Goal: Transaction & Acquisition: Purchase product/service

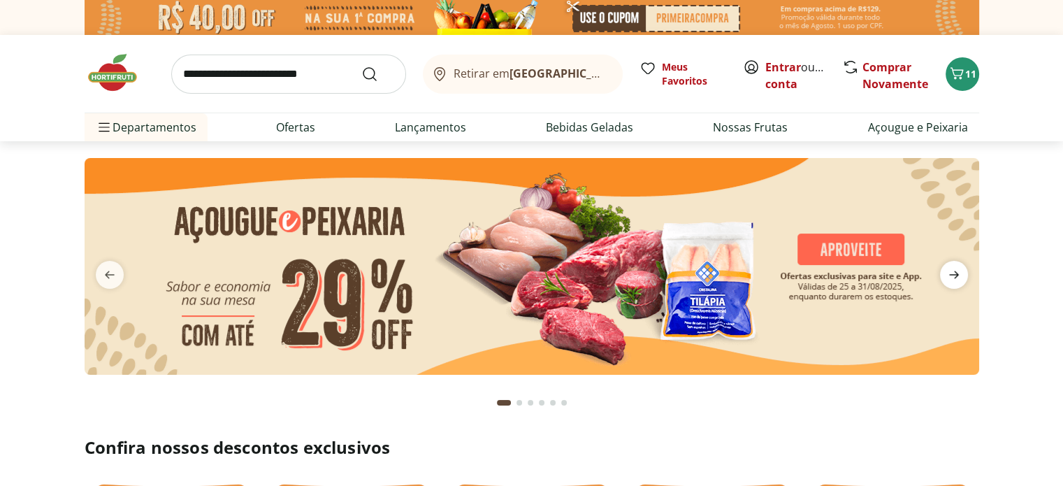
click at [966, 279] on span "next" at bounding box center [954, 275] width 28 height 28
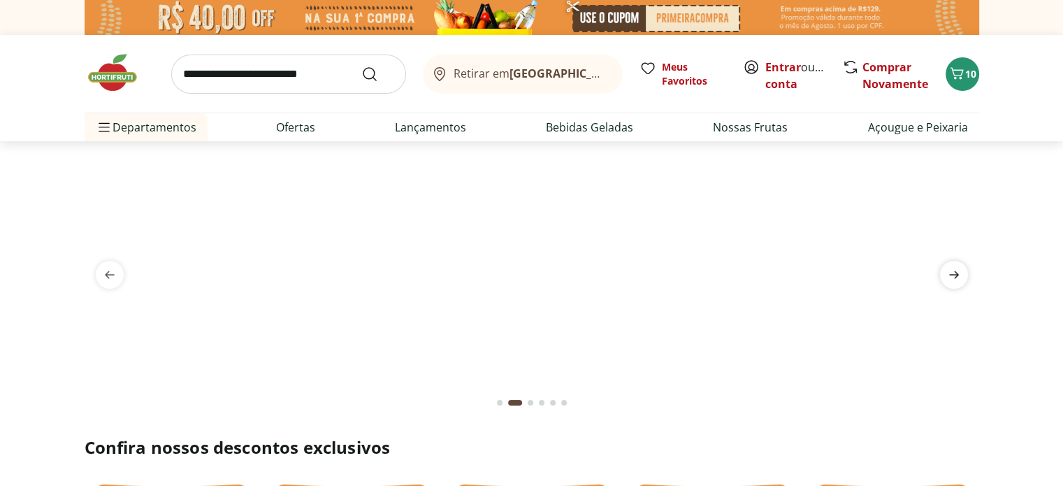
click at [963, 279] on span "next" at bounding box center [954, 275] width 28 height 28
click at [114, 277] on icon "previous" at bounding box center [109, 274] width 17 height 17
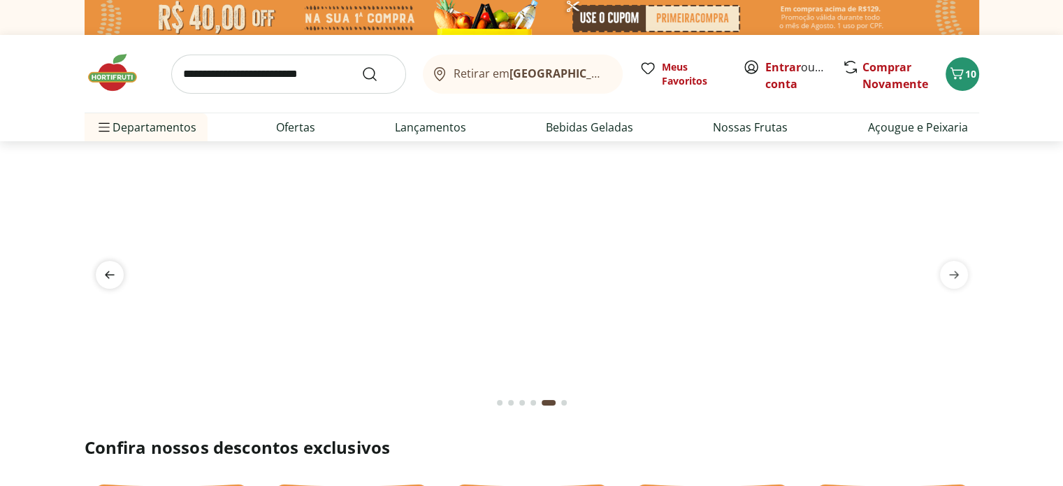
click at [114, 277] on icon "previous" at bounding box center [109, 274] width 17 height 17
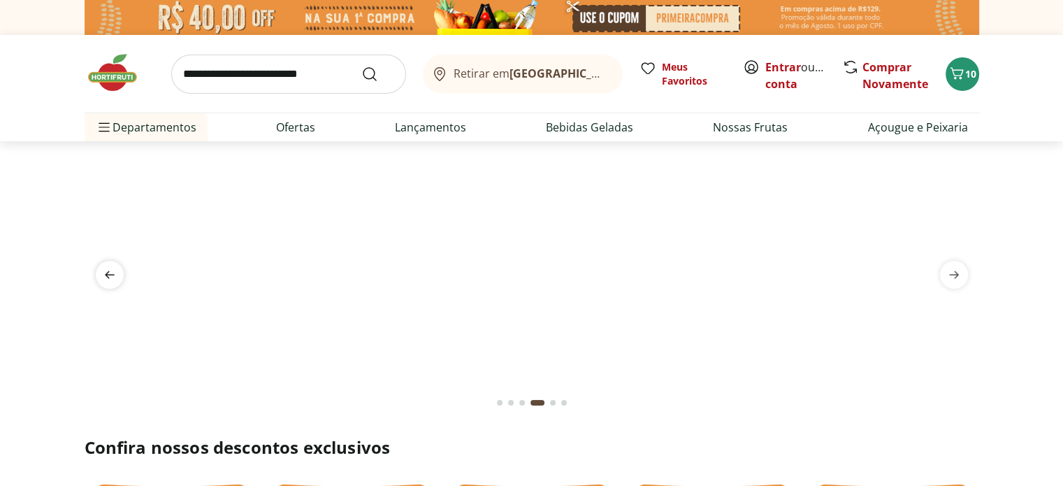
click at [114, 277] on icon "previous" at bounding box center [109, 274] width 17 height 17
click at [777, 158] on img at bounding box center [531, 158] width 894 height 0
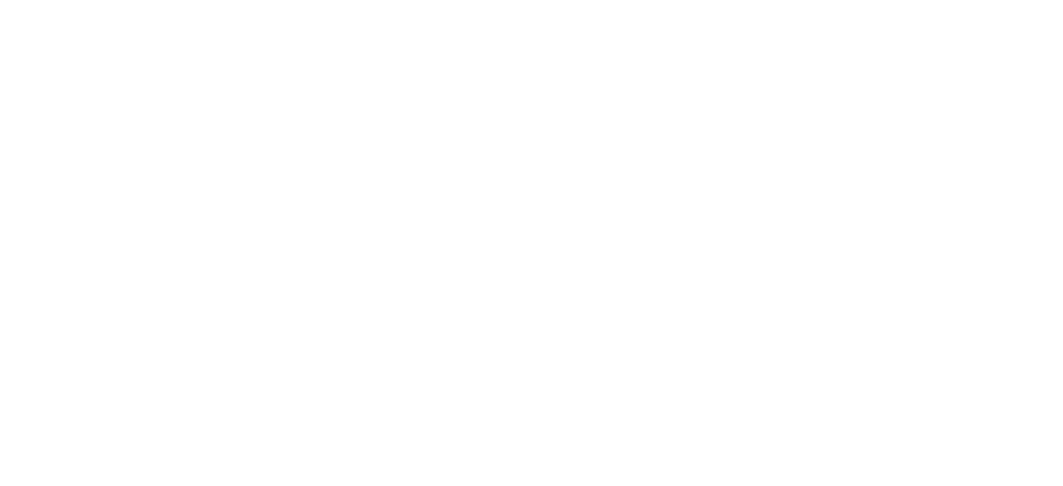
select select "**********"
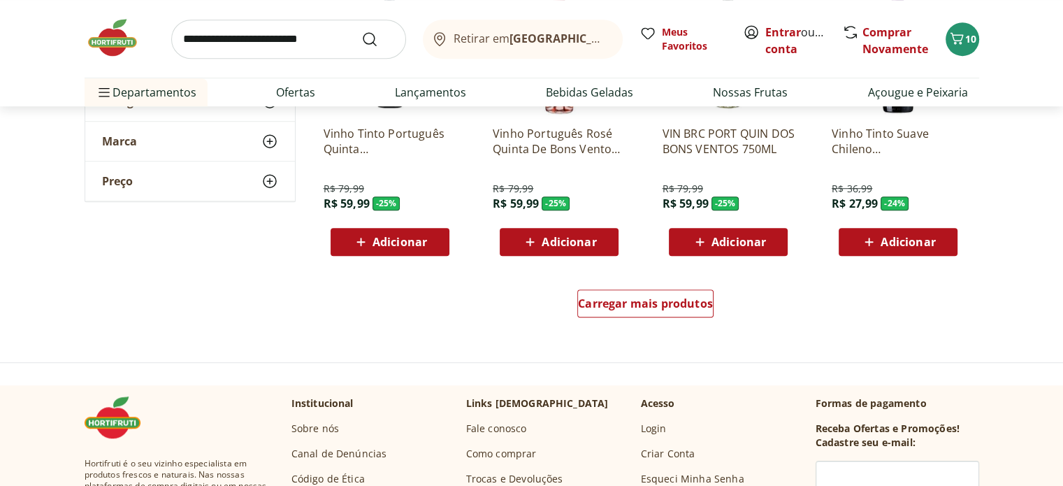
scroll to position [892, 0]
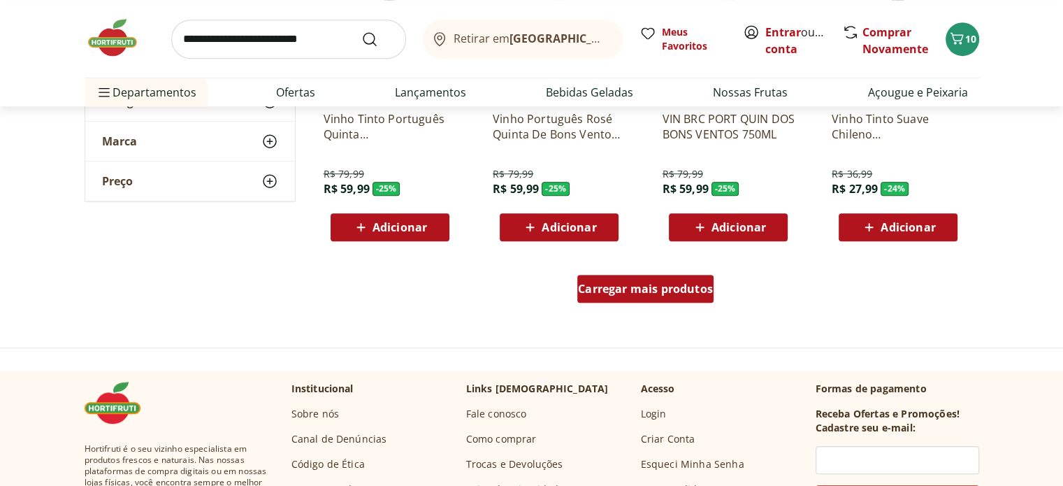
click at [650, 283] on span "Carregar mais produtos" at bounding box center [645, 288] width 135 height 11
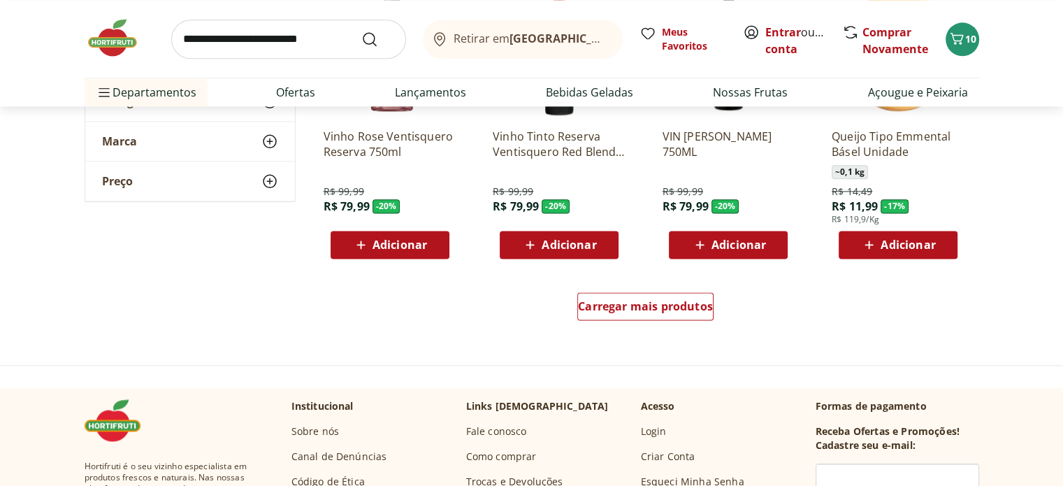
scroll to position [1734, 0]
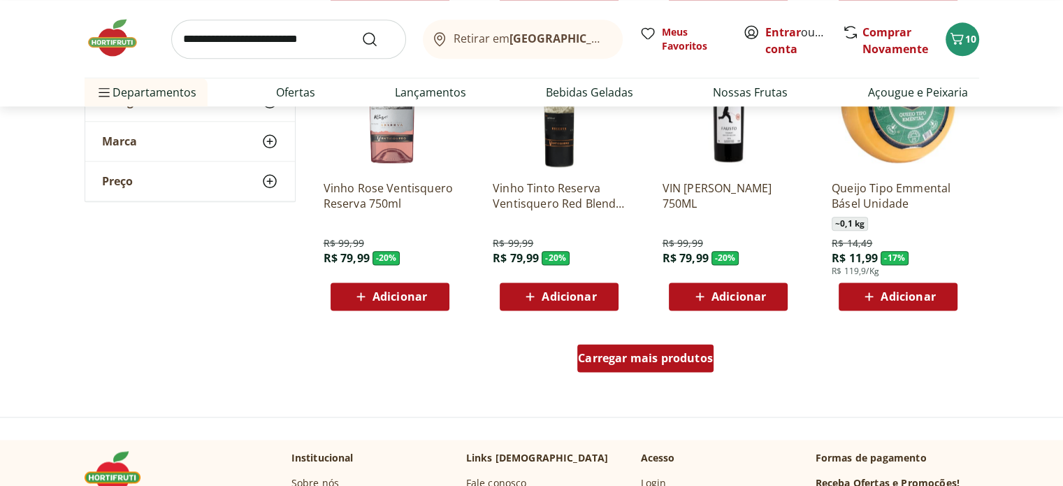
click at [658, 352] on span "Carregar mais produtos" at bounding box center [645, 357] width 135 height 11
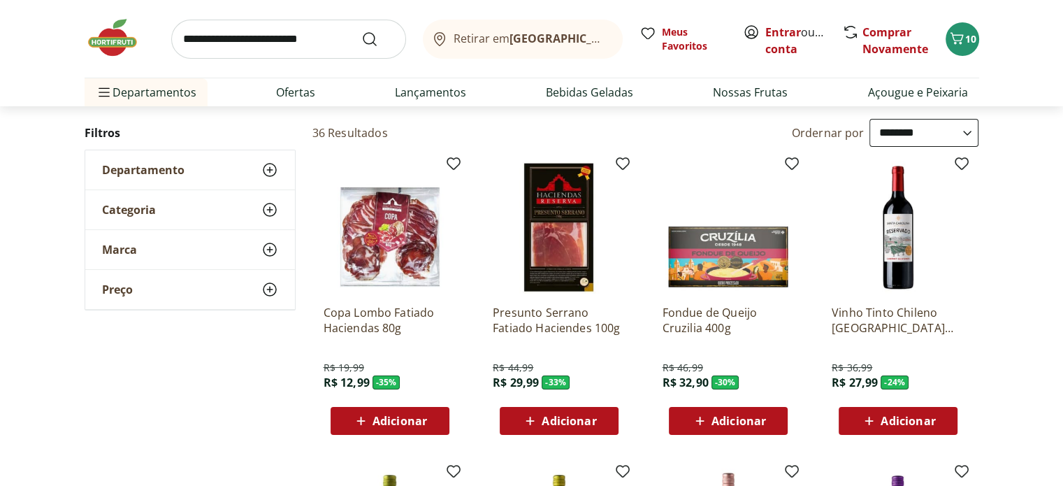
scroll to position [69, 0]
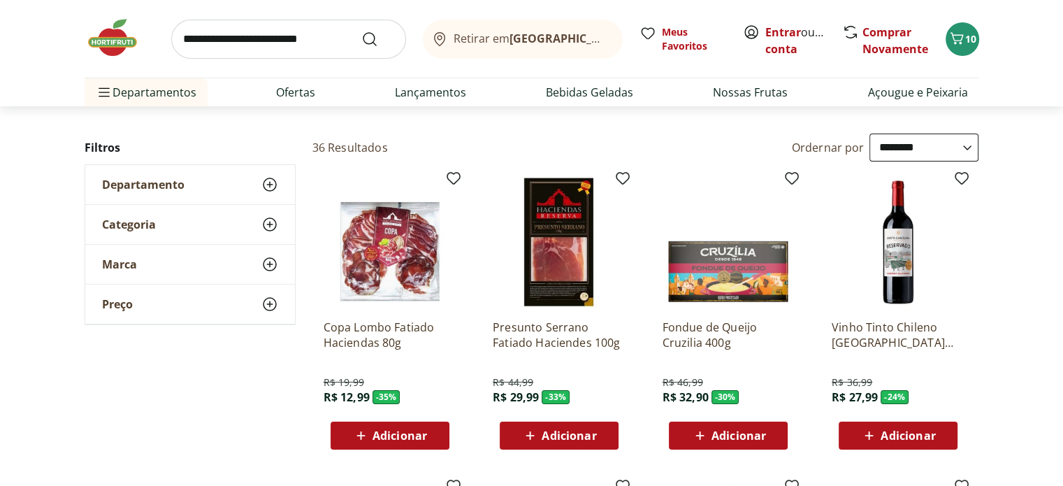
click at [761, 29] on div "Entrar ou Criar conta" at bounding box center [785, 39] width 85 height 31
click at [777, 31] on link "Entrar" at bounding box center [783, 31] width 36 height 15
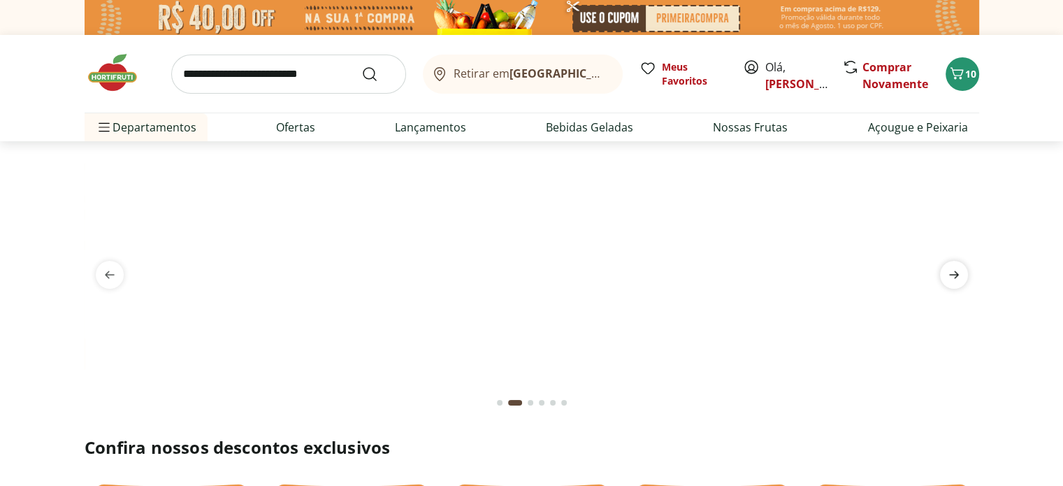
click at [953, 271] on icon "next" at bounding box center [954, 275] width 10 height 8
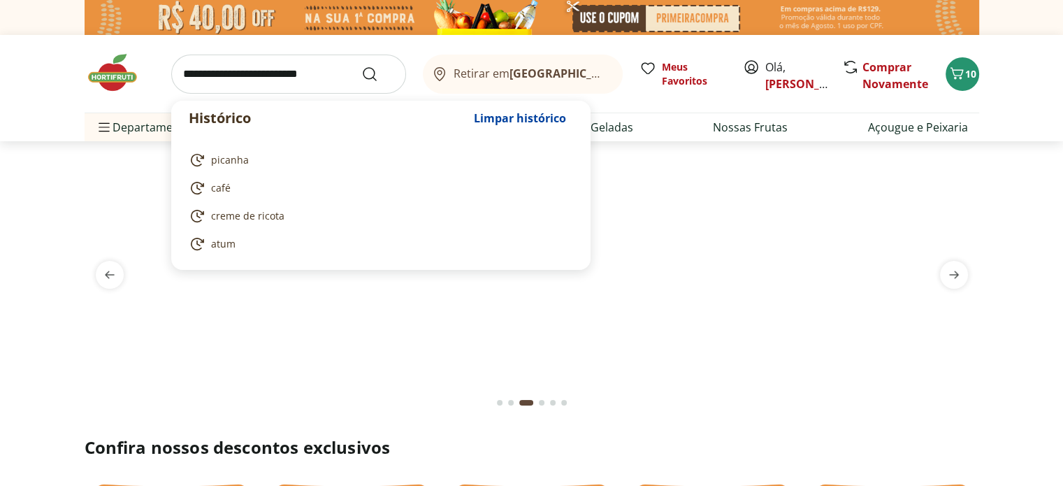
click at [314, 64] on input "search" at bounding box center [288, 74] width 235 height 39
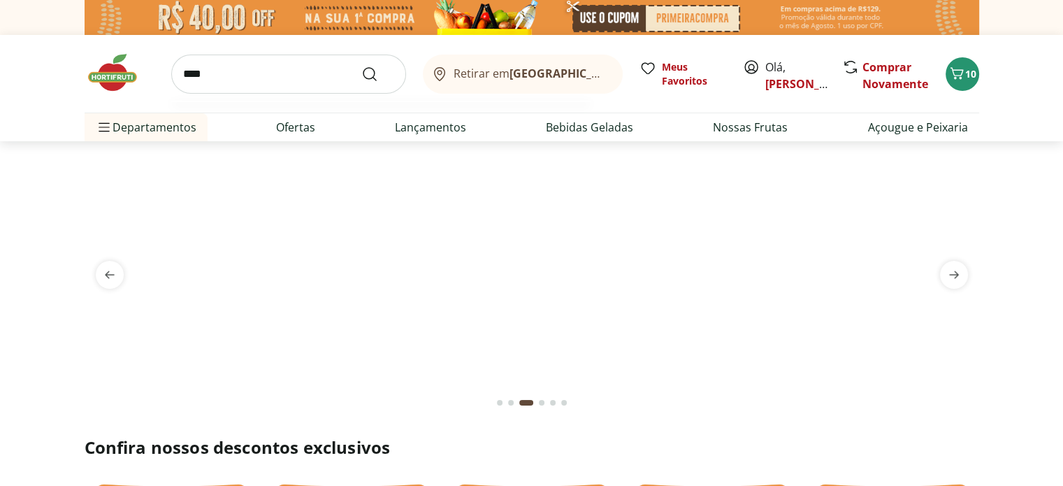
type input "****"
click at [361, 66] on button "Submit Search" at bounding box center [378, 74] width 34 height 17
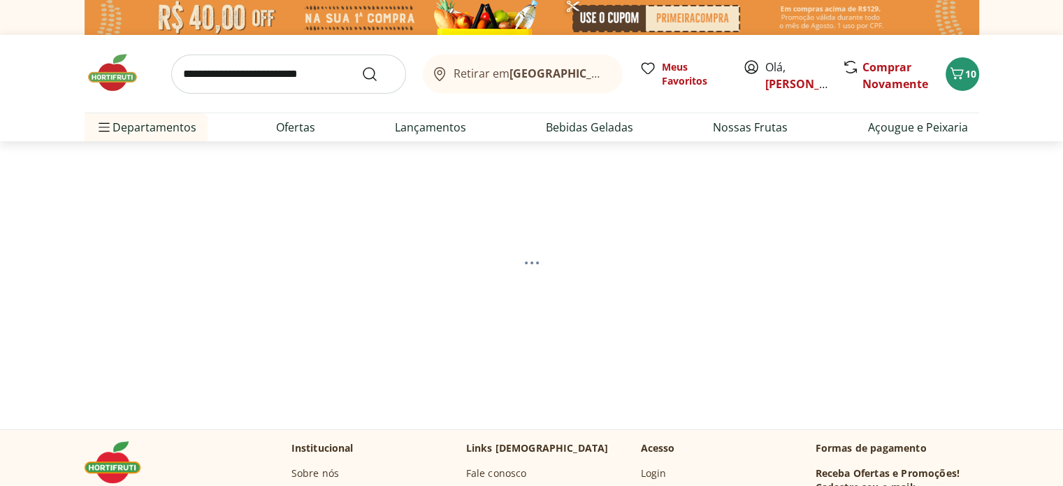
scroll to position [32, 0]
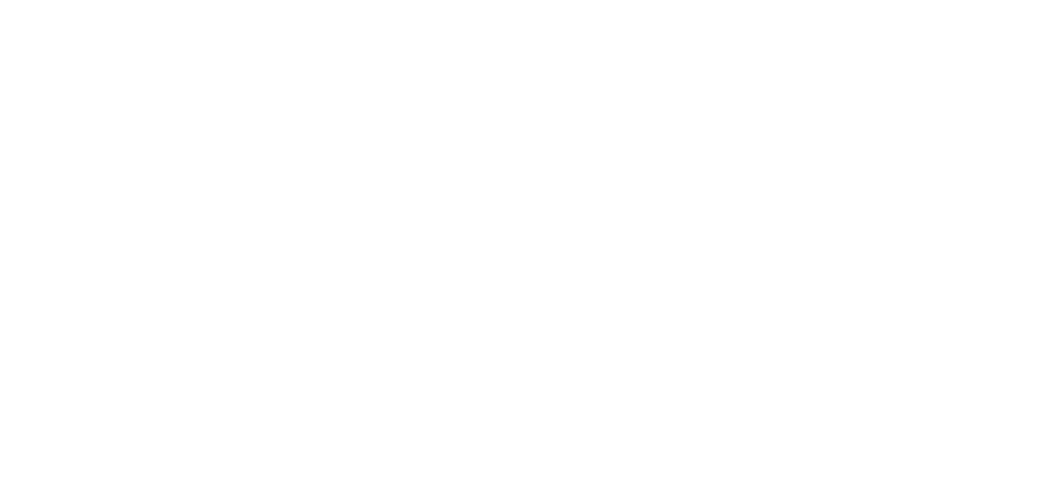
select select "**********"
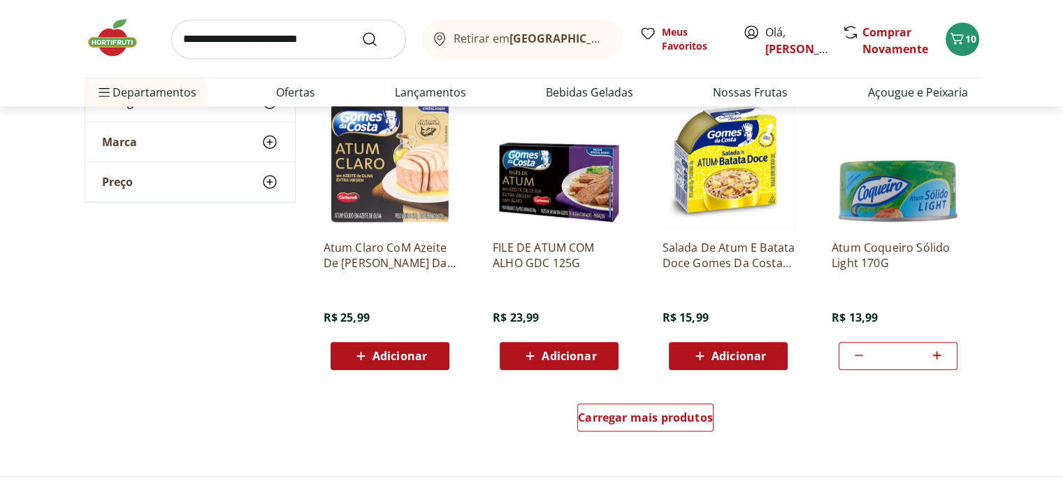
scroll to position [812, 0]
